Goal: Task Accomplishment & Management: Complete application form

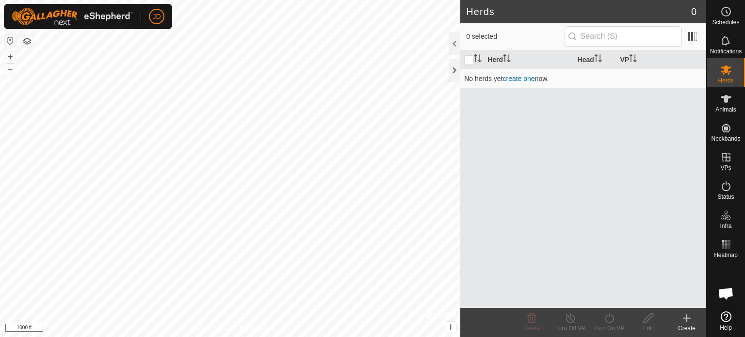
click at [722, 316] on icon at bounding box center [726, 316] width 11 height 11
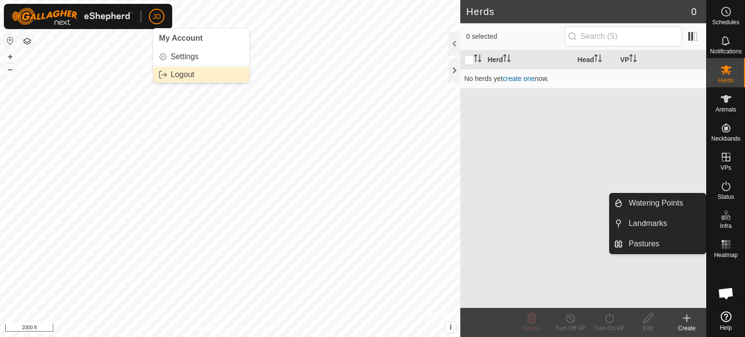
click at [178, 71] on link "Logout" at bounding box center [201, 75] width 96 height 16
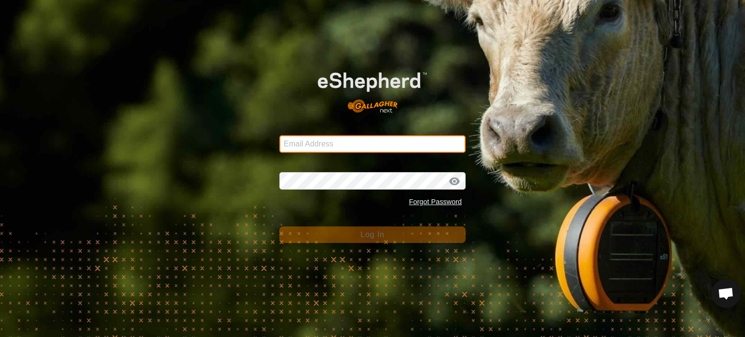
type input "[PERSON_NAME][EMAIL_ADDRESS][DOMAIN_NAME]"
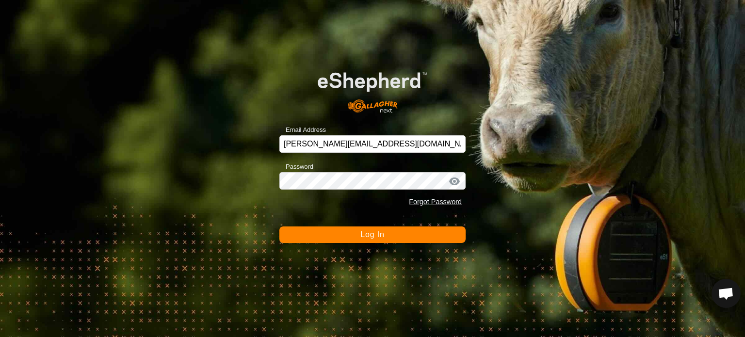
click at [453, 178] on div at bounding box center [454, 182] width 15 height 10
click at [455, 180] on div at bounding box center [454, 182] width 15 height 10
click at [453, 177] on div at bounding box center [454, 182] width 15 height 10
click at [454, 180] on div at bounding box center [454, 182] width 15 height 10
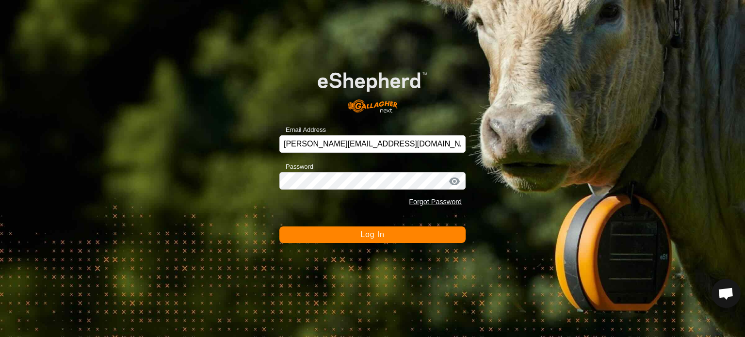
click at [454, 180] on div at bounding box center [454, 182] width 15 height 10
click at [453, 177] on div at bounding box center [454, 182] width 15 height 10
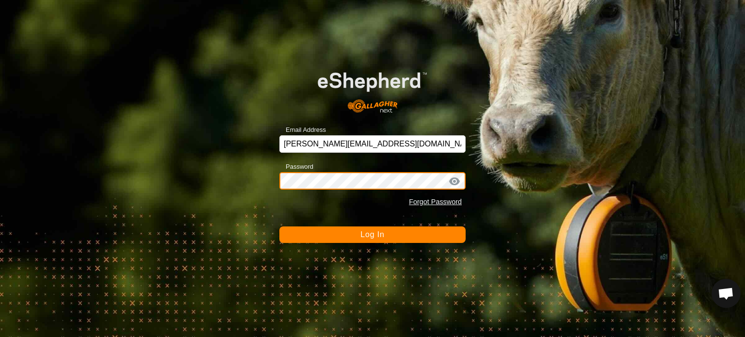
click at [269, 174] on div "Email Address [PERSON_NAME][EMAIL_ADDRESS][DOMAIN_NAME] Password Forgot Passwor…" at bounding box center [372, 168] width 745 height 337
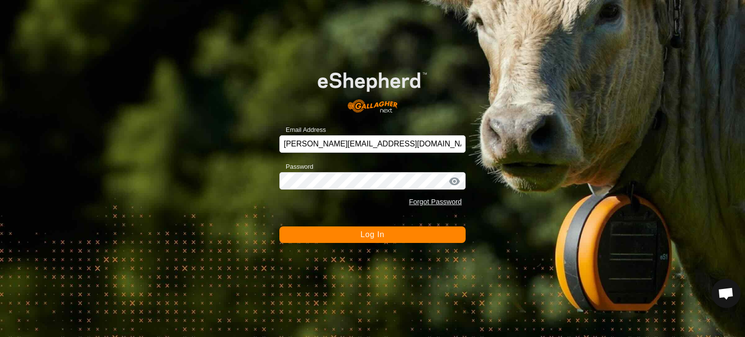
drag, startPoint x: 283, startPoint y: 171, endPoint x: 483, endPoint y: 251, distance: 215.2
click at [483, 251] on div "Email Address [PERSON_NAME][EMAIL_ADDRESS][DOMAIN_NAME] Password Forgot Passwor…" at bounding box center [372, 168] width 745 height 337
click at [367, 229] on button "Log In" at bounding box center [372, 234] width 186 height 16
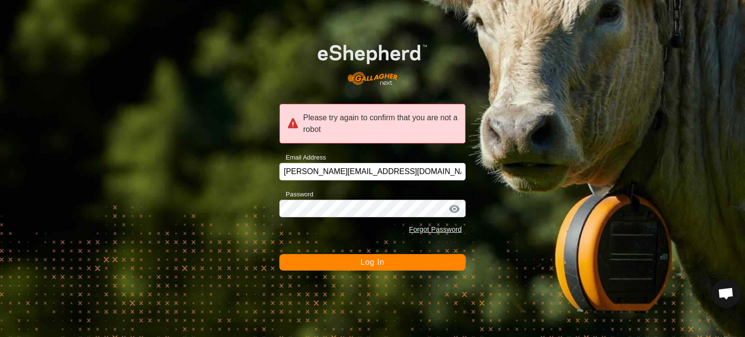
click at [366, 259] on span "Log In" at bounding box center [372, 262] width 24 height 8
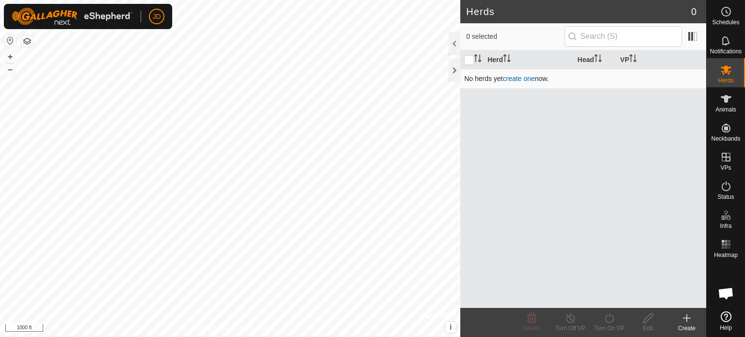
click at [517, 80] on link "create one" at bounding box center [519, 79] width 32 height 8
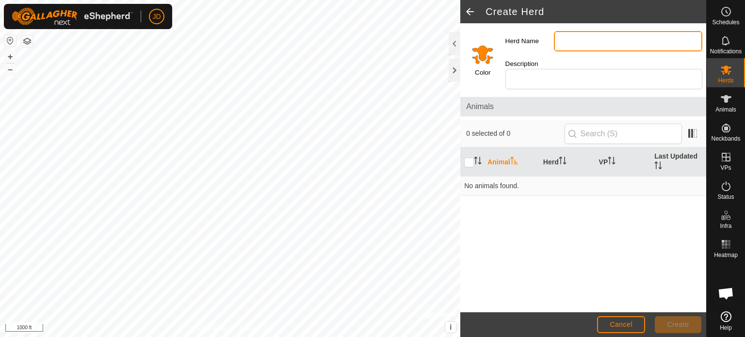
click at [565, 42] on input "Herd Name" at bounding box center [628, 41] width 148 height 20
type input "[PERSON_NAME] test"
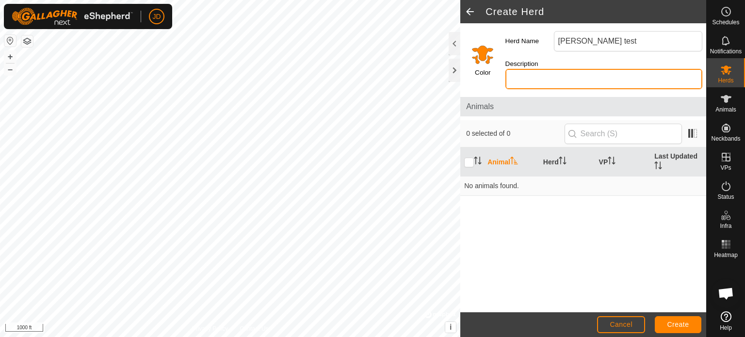
click at [568, 69] on input "Description" at bounding box center [603, 79] width 197 height 20
type input "first test"
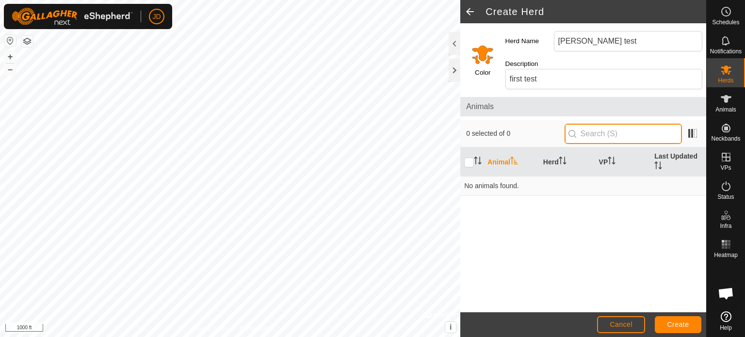
click at [580, 124] on input "text" at bounding box center [622, 134] width 117 height 20
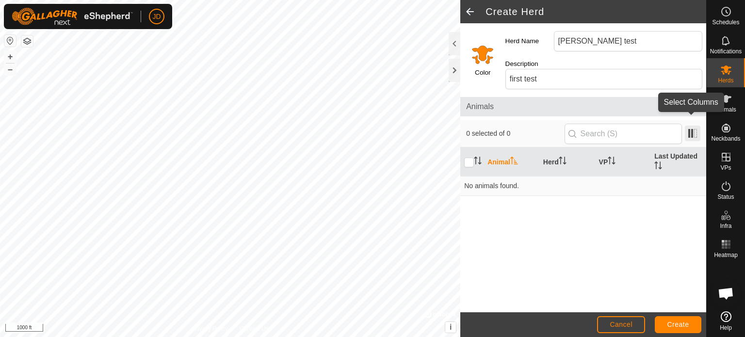
click at [688, 126] on span at bounding box center [693, 134] width 16 height 16
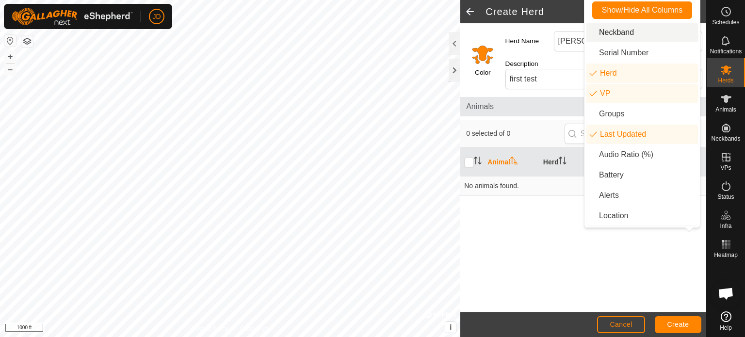
click at [609, 28] on li "Neckband" at bounding box center [642, 32] width 112 height 19
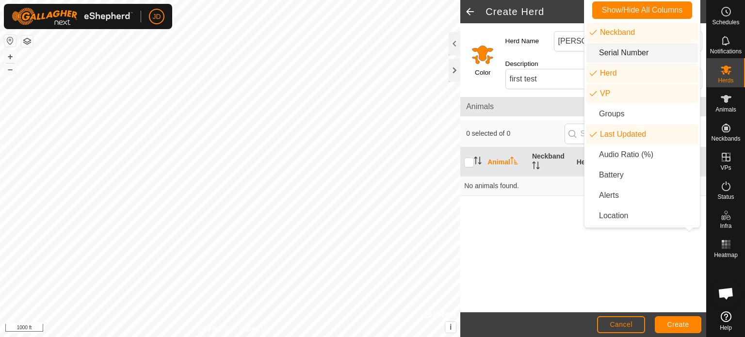
click at [610, 50] on li "Serial Number" at bounding box center [642, 52] width 112 height 19
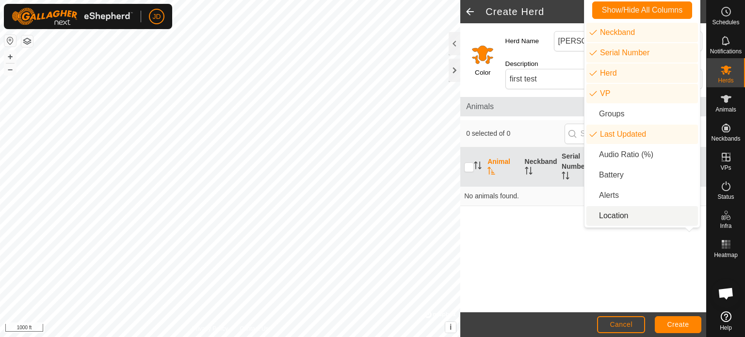
click at [578, 244] on div "Animal Neckband Serial Number Herd VP Last Updated No animals found." at bounding box center [583, 229] width 246 height 164
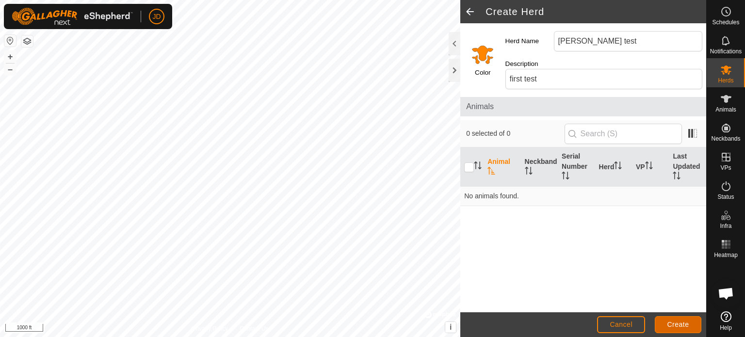
click at [677, 322] on span "Create" at bounding box center [678, 325] width 22 height 8
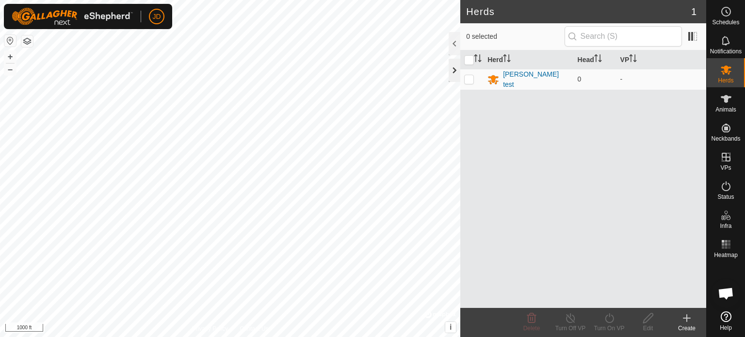
click at [453, 66] on div at bounding box center [455, 70] width 12 height 23
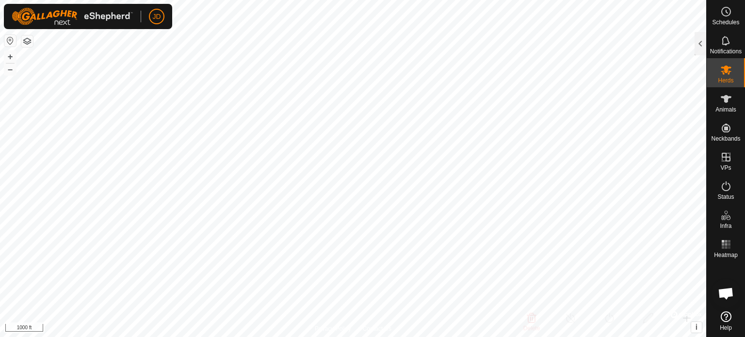
click at [727, 321] on link "Help" at bounding box center [726, 320] width 38 height 27
click at [153, 15] on span "JD" at bounding box center [156, 17] width 8 height 10
click at [188, 70] on link "Logout" at bounding box center [201, 75] width 96 height 16
